Goal: Check status

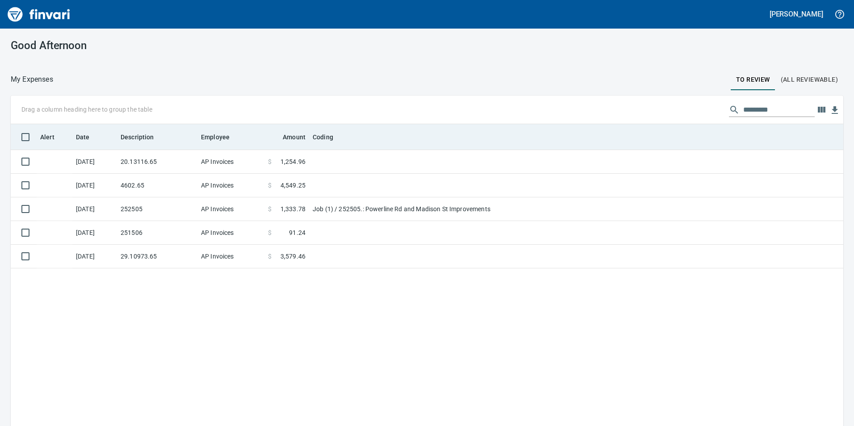
scroll to position [1, 1]
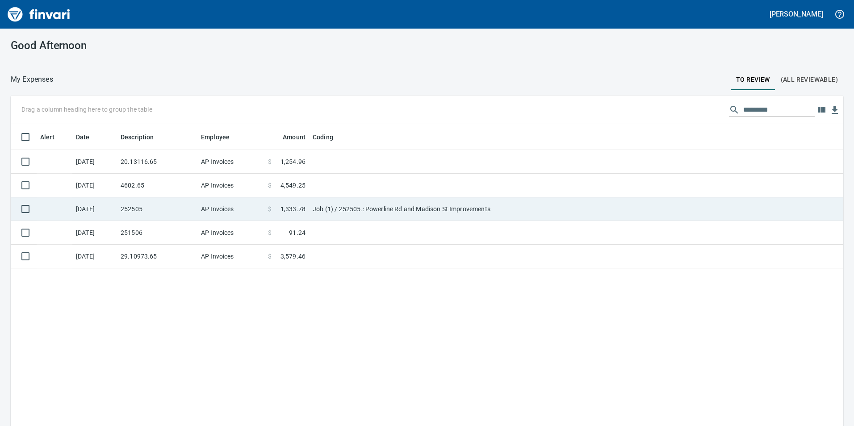
click at [337, 167] on td at bounding box center [420, 162] width 223 height 24
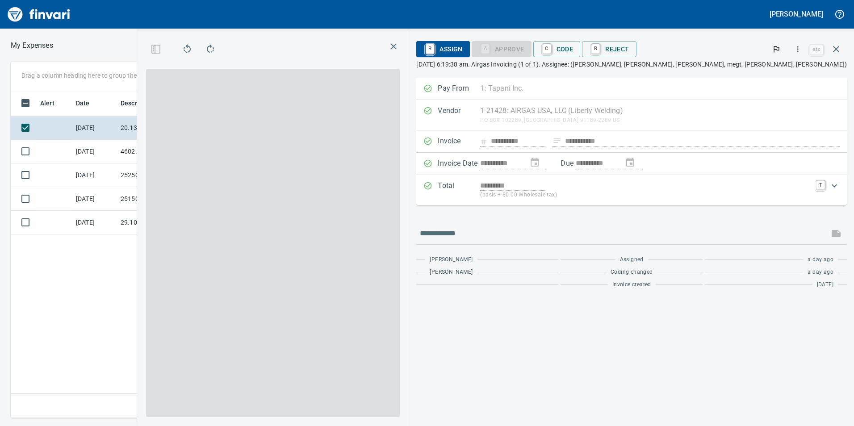
scroll to position [321, 603]
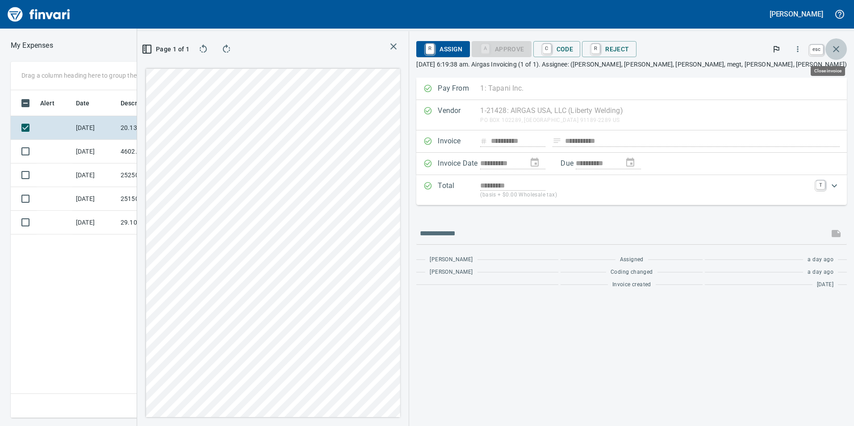
click at [839, 47] on icon "button" at bounding box center [836, 49] width 6 height 6
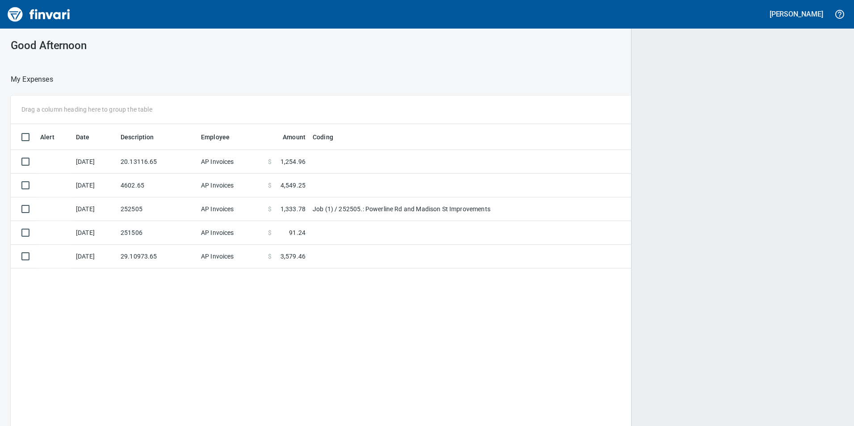
scroll to position [321, 819]
